Goal: Task Accomplishment & Management: Complete application form

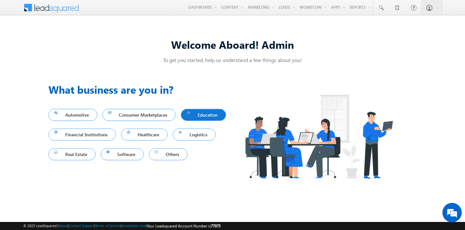
click at [187, 119] on span "Education" at bounding box center [204, 115] width 34 height 9
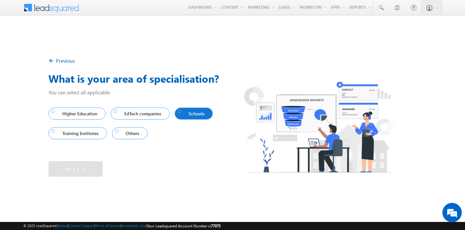
click at [194, 112] on span "Schools" at bounding box center [192, 113] width 29 height 9
click at [87, 176] on link "Next" at bounding box center [75, 169] width 54 height 16
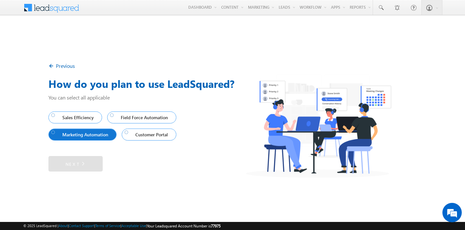
click at [88, 136] on span "Marketing Automation" at bounding box center [80, 134] width 59 height 9
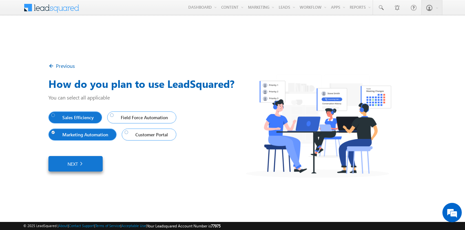
click at [75, 119] on span "Sales Efficiency" at bounding box center [73, 117] width 45 height 9
click at [146, 118] on span "Field Force Automation" at bounding box center [140, 117] width 61 height 9
click at [78, 169] on link "Next" at bounding box center [75, 164] width 54 height 16
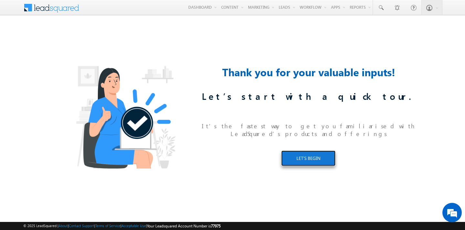
click at [302, 151] on link "LET’S BEGIN" at bounding box center [309, 159] width 54 height 16
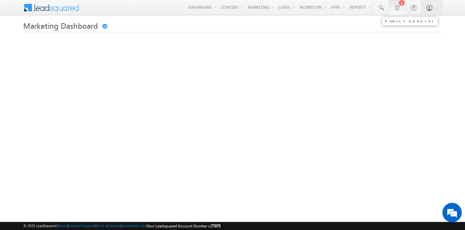
click at [398, 9] on div at bounding box center [397, 7] width 6 height 6
click at [104, 27] on link at bounding box center [104, 26] width 5 height 5
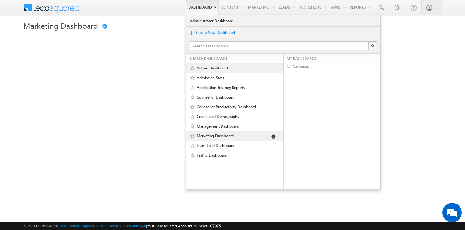
click at [205, 69] on link "Admin Dashboard" at bounding box center [234, 68] width 75 height 6
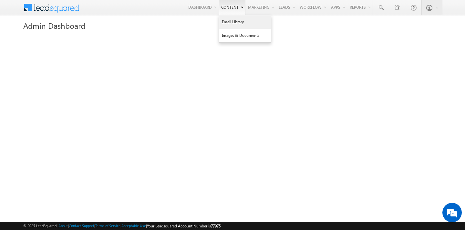
click at [228, 22] on link "Email Library" at bounding box center [245, 22] width 52 height 14
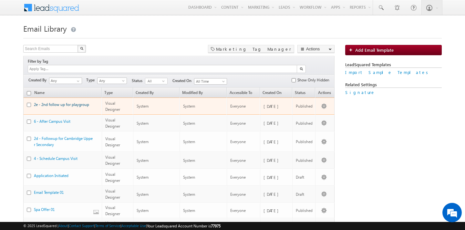
click at [79, 102] on link "2e - 2nd follow up for playgroup" at bounding box center [61, 104] width 55 height 5
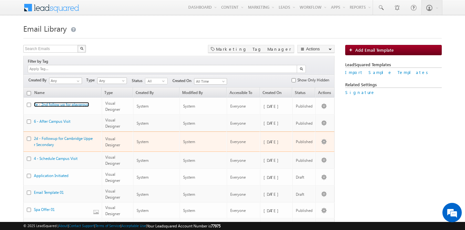
scroll to position [44, 0]
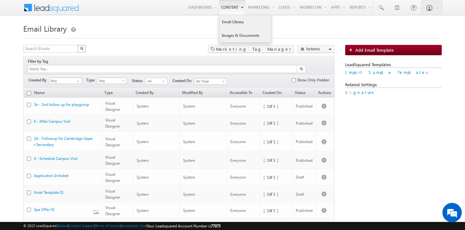
click at [229, 34] on link "Images & Documents" at bounding box center [245, 36] width 52 height 14
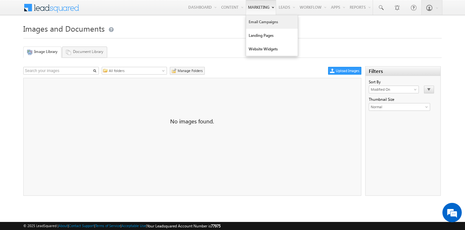
click at [258, 23] on link "Email Campaigns" at bounding box center [272, 22] width 52 height 14
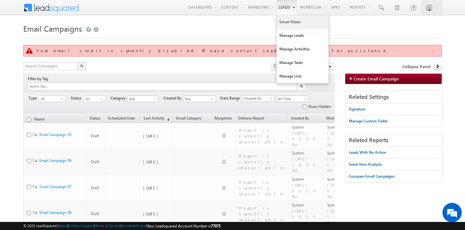
click at [282, 21] on link "Smart Views" at bounding box center [303, 22] width 52 height 14
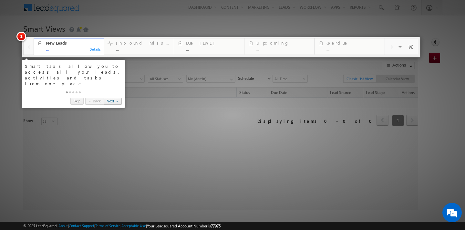
click at [113, 98] on link "Next →" at bounding box center [113, 101] width 18 height 7
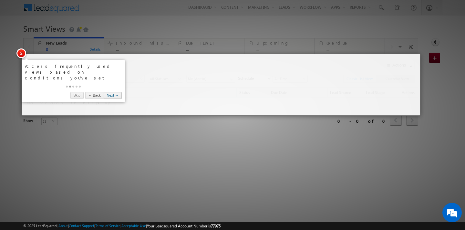
click at [114, 92] on link "Next →" at bounding box center [113, 95] width 18 height 7
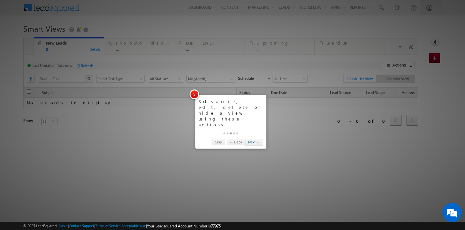
click at [250, 139] on link "Next →" at bounding box center [254, 142] width 18 height 7
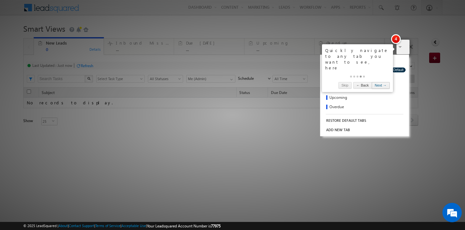
click at [379, 82] on link "Next →" at bounding box center [381, 85] width 18 height 7
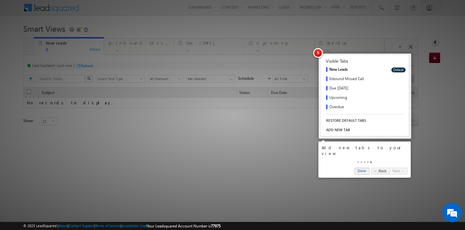
click at [355, 168] on link "Done" at bounding box center [362, 171] width 15 height 7
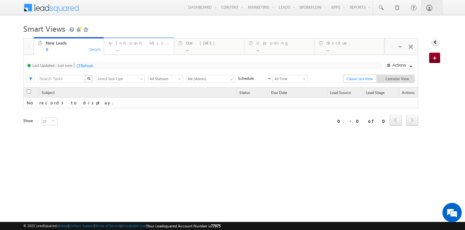
click at [151, 50] on div "..." at bounding box center [143, 49] width 54 height 5
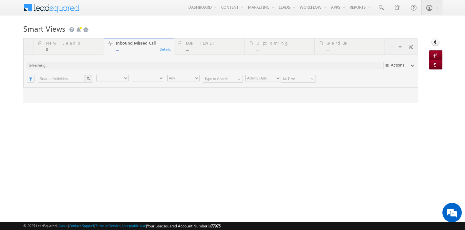
type input "Any Owner"
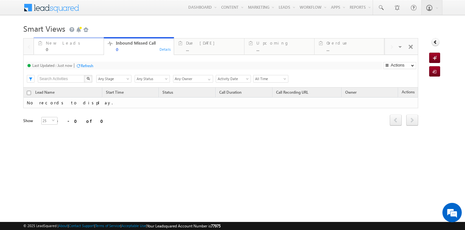
click at [62, 47] on div "0" at bounding box center [73, 49] width 54 height 5
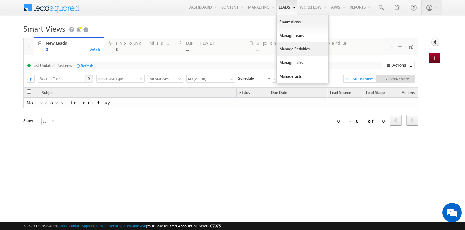
click at [294, 50] on link "Manage Activities" at bounding box center [303, 49] width 52 height 14
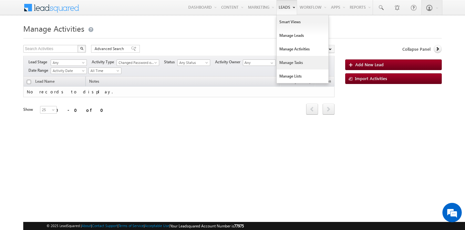
click at [292, 64] on link "Manage Tasks" at bounding box center [303, 63] width 52 height 14
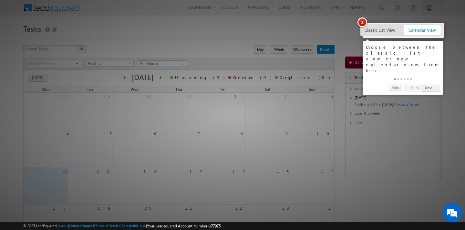
click at [430, 85] on link "Next →" at bounding box center [431, 88] width 18 height 7
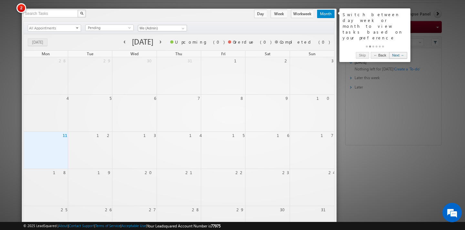
click at [399, 52] on link "Next →" at bounding box center [399, 55] width 18 height 7
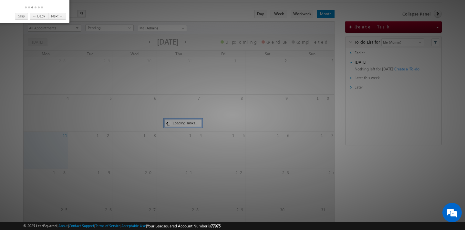
scroll to position [0, 0]
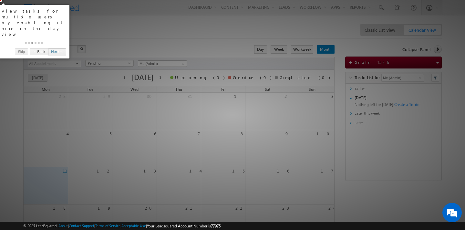
click at [56, 48] on link "Next →" at bounding box center [57, 51] width 18 height 7
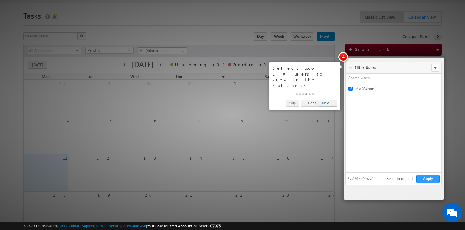
click at [329, 100] on link "Next →" at bounding box center [328, 103] width 18 height 7
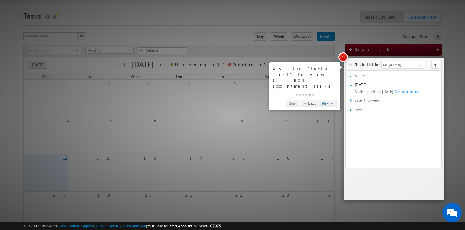
click at [329, 100] on link "Next →" at bounding box center [328, 103] width 18 height 7
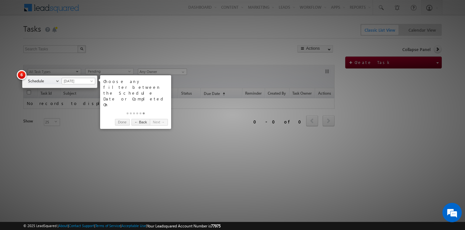
click at [120, 109] on div "Choose any filter between the Schedule Date or Completed On Done ← Back Next →" at bounding box center [135, 102] width 71 height 54
click at [121, 119] on link "Done" at bounding box center [122, 122] width 15 height 7
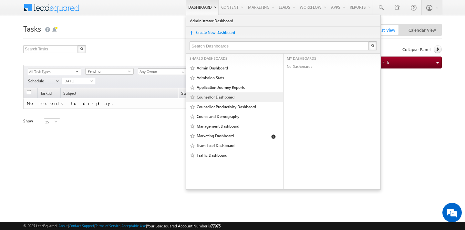
click at [216, 98] on link "Counsellor Dashboard" at bounding box center [234, 97] width 75 height 6
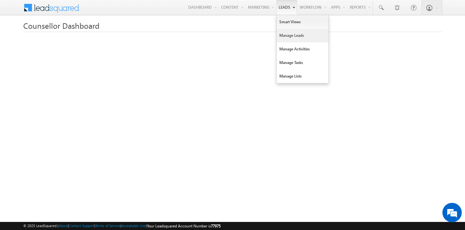
click at [289, 39] on link "Manage Leads" at bounding box center [303, 36] width 52 height 14
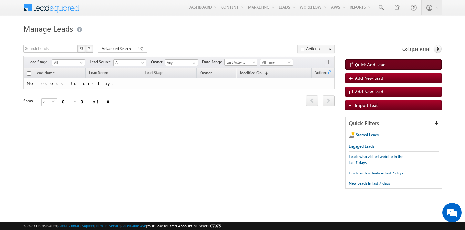
click at [370, 64] on span "Quick Add Lead" at bounding box center [370, 64] width 31 height 5
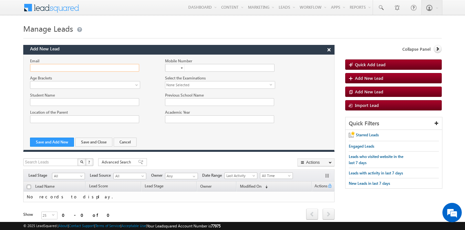
click at [116, 70] on input "Email" at bounding box center [84, 68] width 109 height 8
click at [329, 50] on button "×" at bounding box center [329, 49] width 10 height 9
